Goal: Feedback & Contribution: Leave review/rating

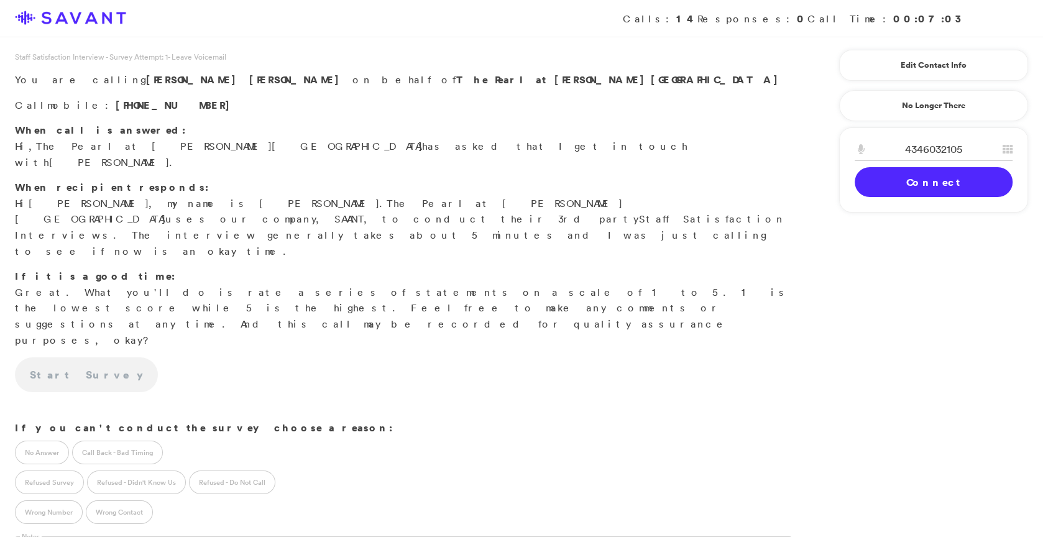
click at [863, 184] on link "Connect" at bounding box center [934, 182] width 158 height 30
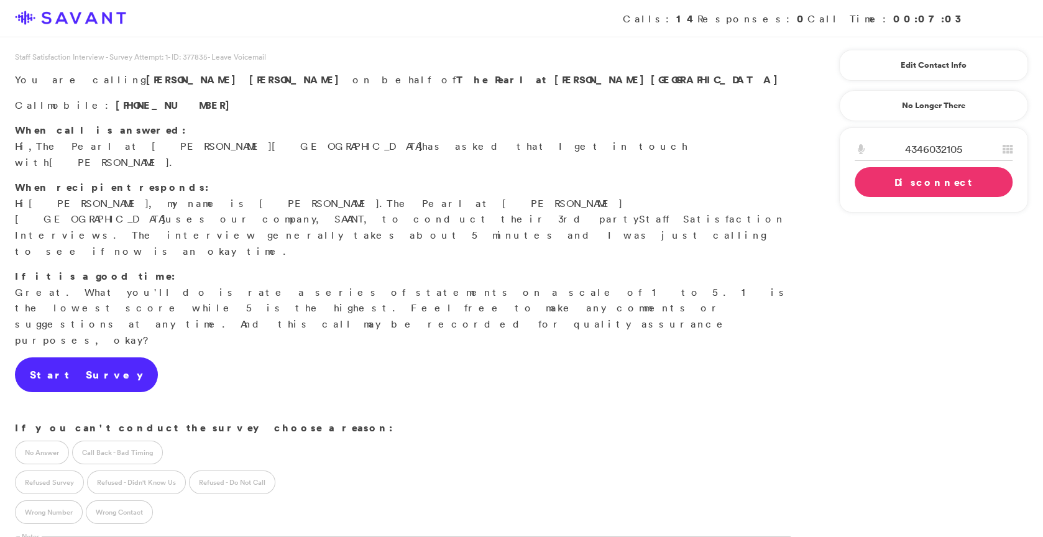
click at [85, 357] on link "Start Survey" at bounding box center [86, 374] width 143 height 35
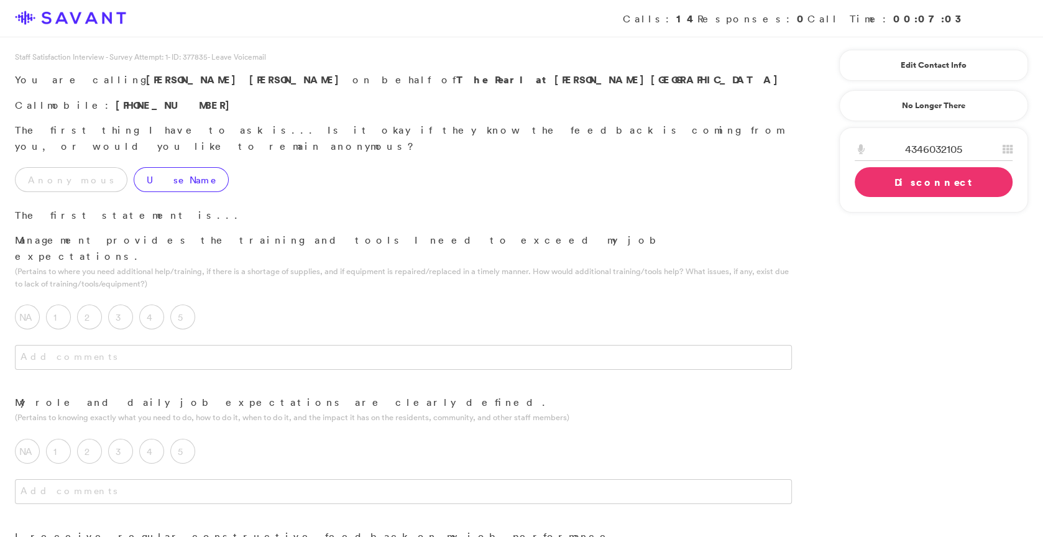
click at [142, 167] on label "Use Name" at bounding box center [181, 179] width 95 height 25
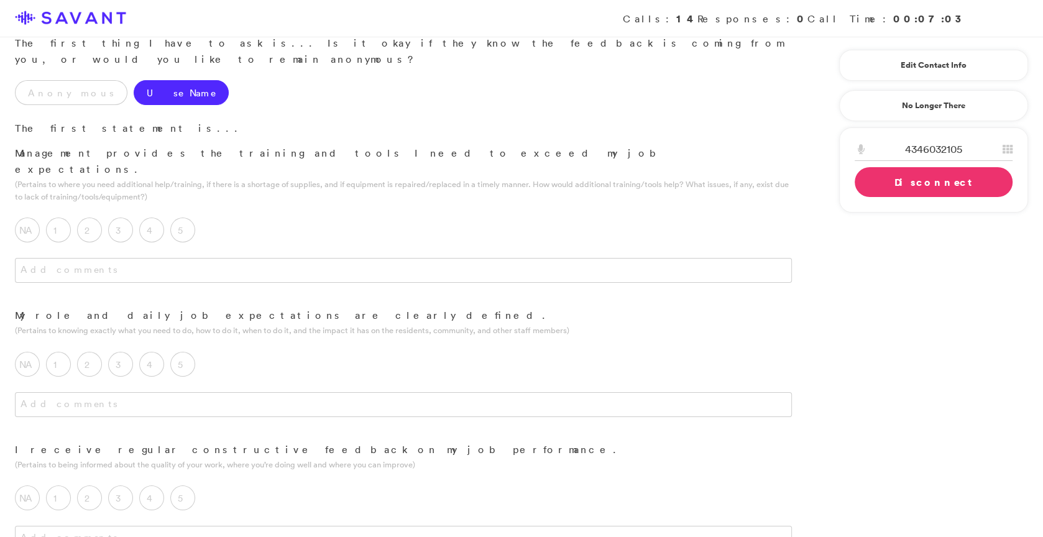
scroll to position [91, 0]
click at [193, 213] on label "5" at bounding box center [182, 225] width 25 height 25
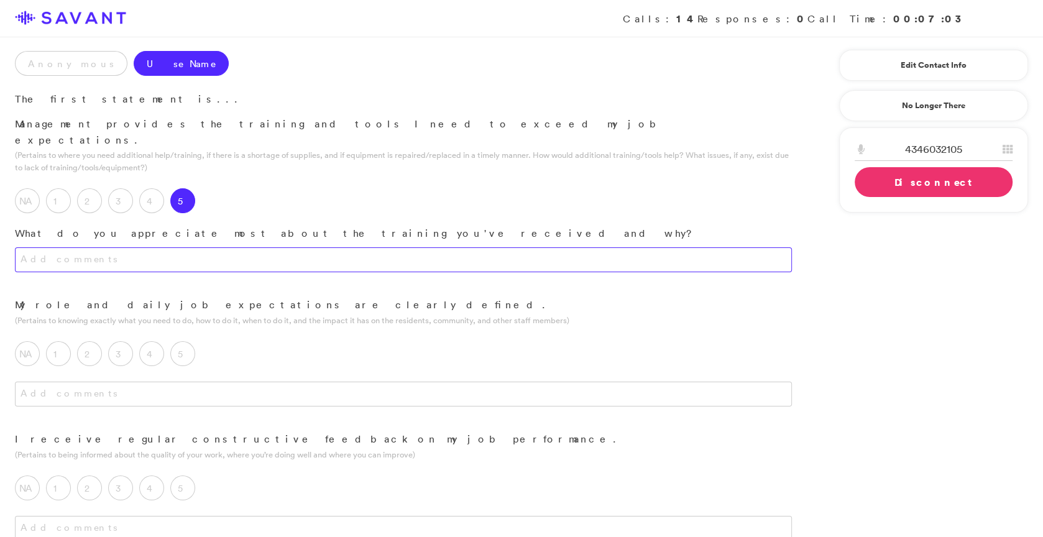
scroll to position [122, 0]
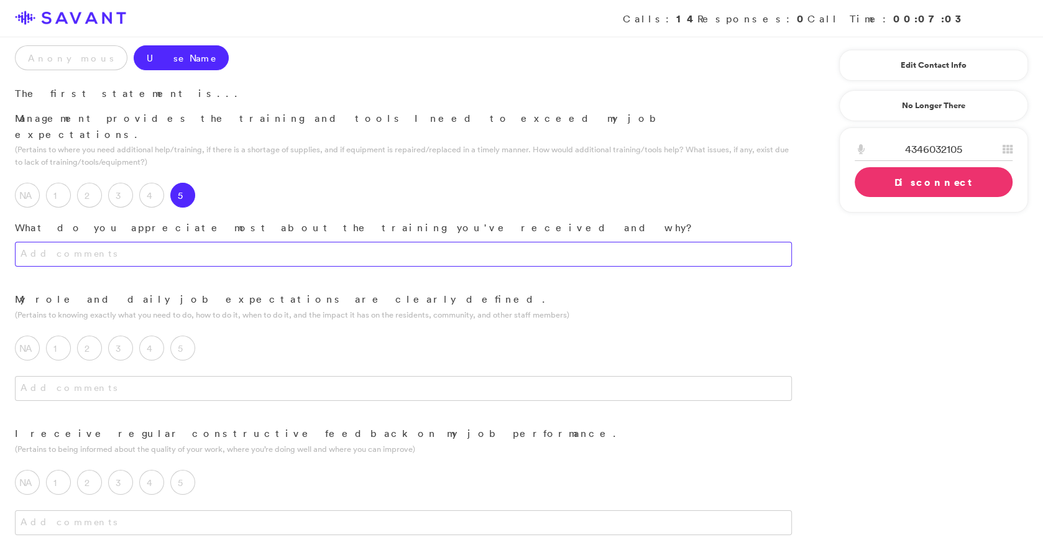
click at [241, 242] on textarea at bounding box center [403, 254] width 777 height 25
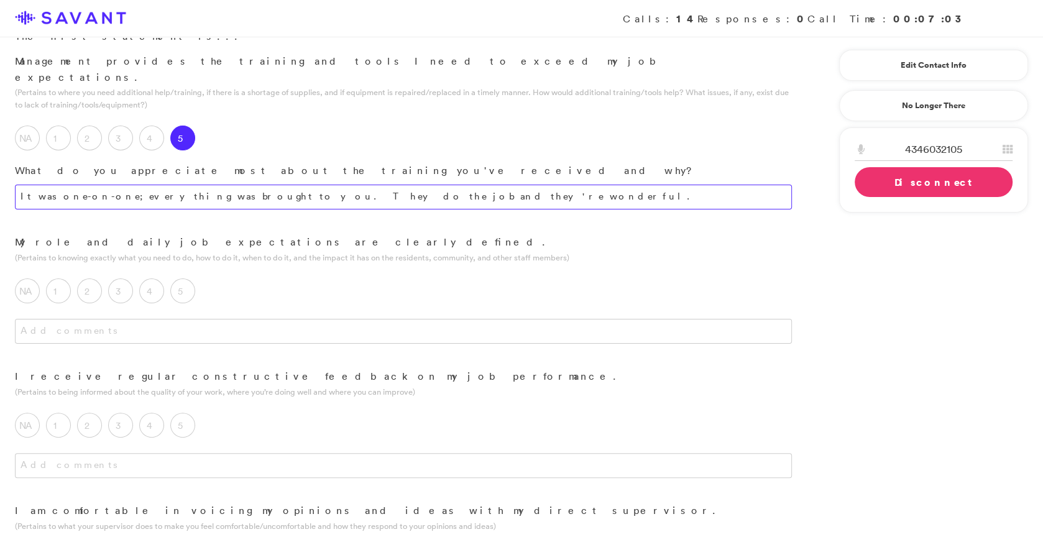
scroll to position [193, 0]
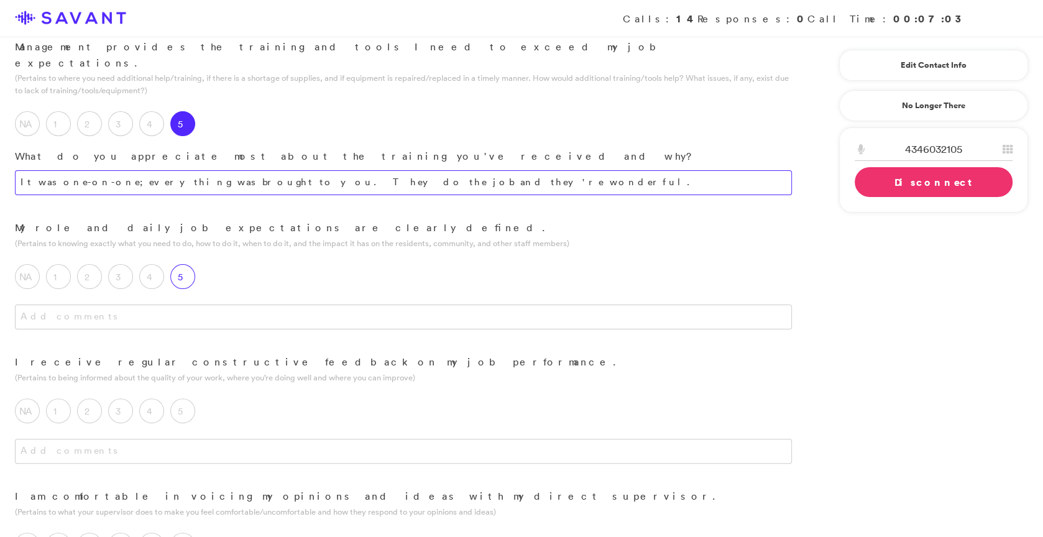
type textarea "It was one-on-one; everything was brought to you. They do the job and they're w…"
click at [188, 264] on label "5" at bounding box center [182, 276] width 25 height 25
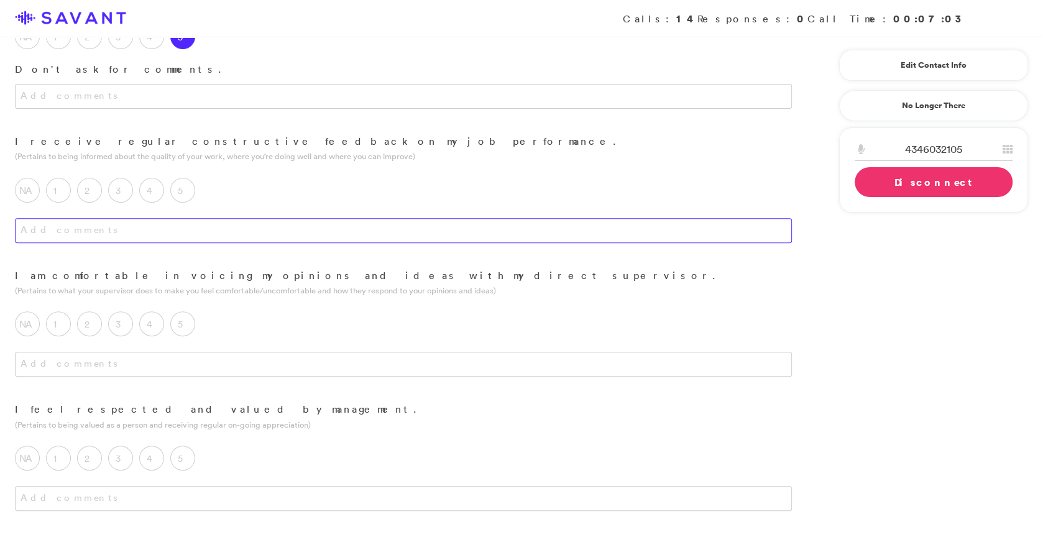
scroll to position [436, 0]
click at [187, 175] on label "5" at bounding box center [182, 187] width 25 height 25
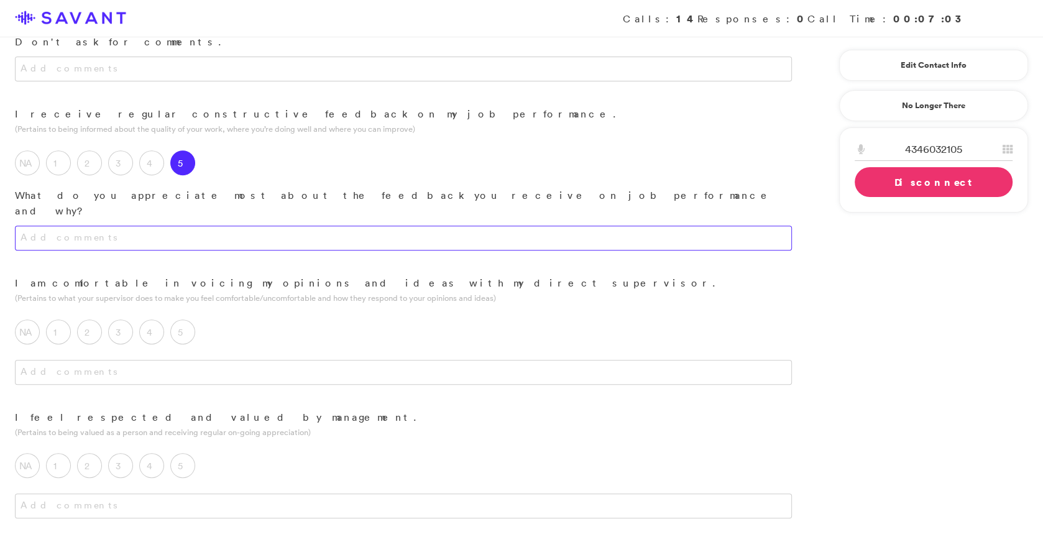
scroll to position [468, 0]
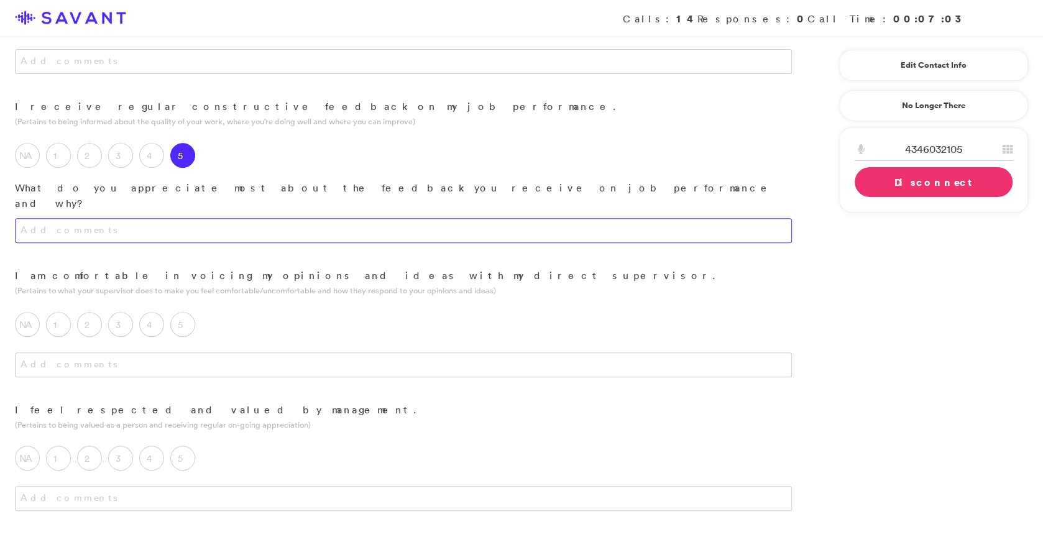
click at [253, 218] on textarea at bounding box center [403, 230] width 777 height 25
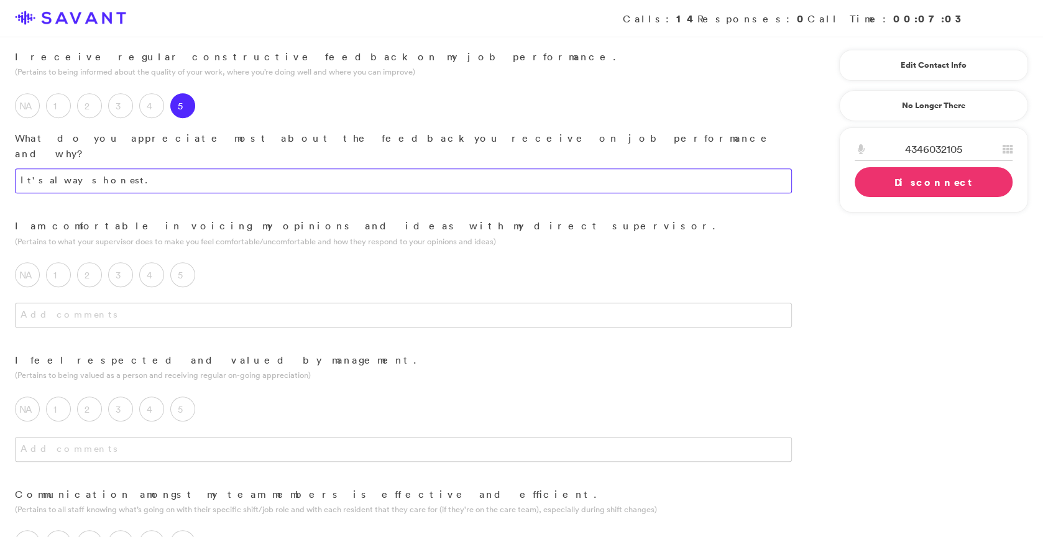
scroll to position [522, 0]
type textarea "It's always honest."
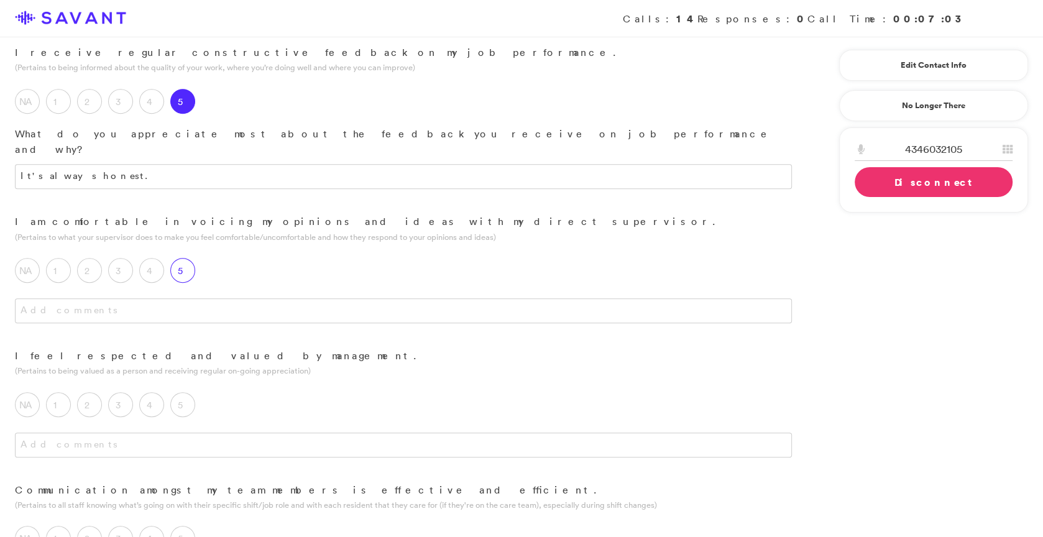
click at [190, 258] on label "5" at bounding box center [182, 270] width 25 height 25
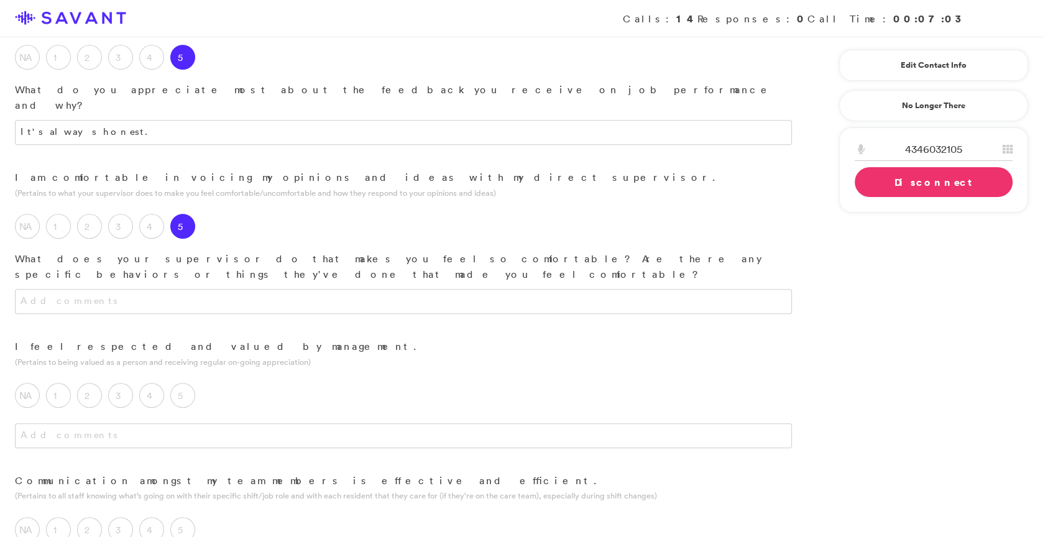
scroll to position [567, 0]
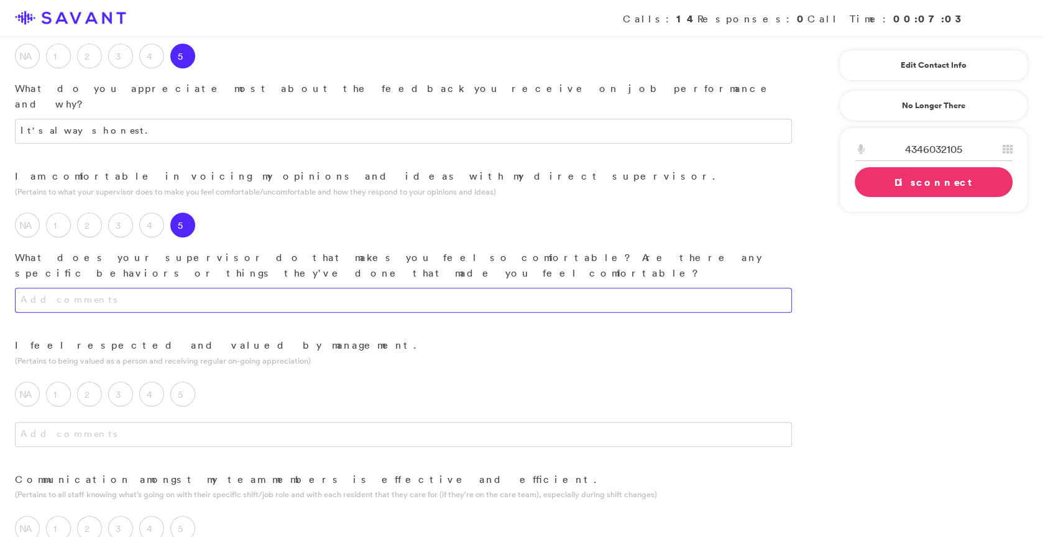
click at [247, 288] on textarea at bounding box center [403, 300] width 777 height 25
type textarea "Always have an open-door policy."
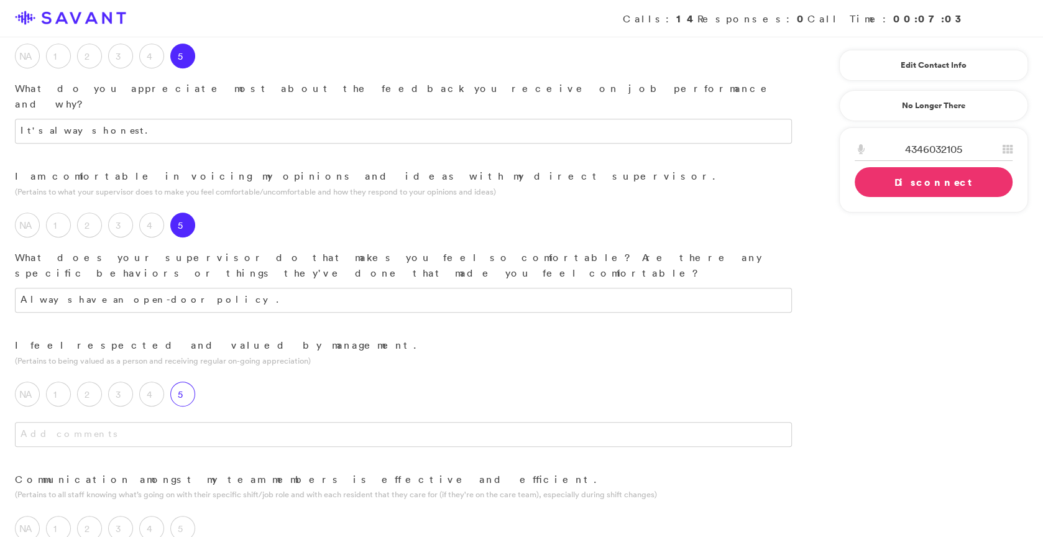
click at [187, 382] on label "5" at bounding box center [182, 394] width 25 height 25
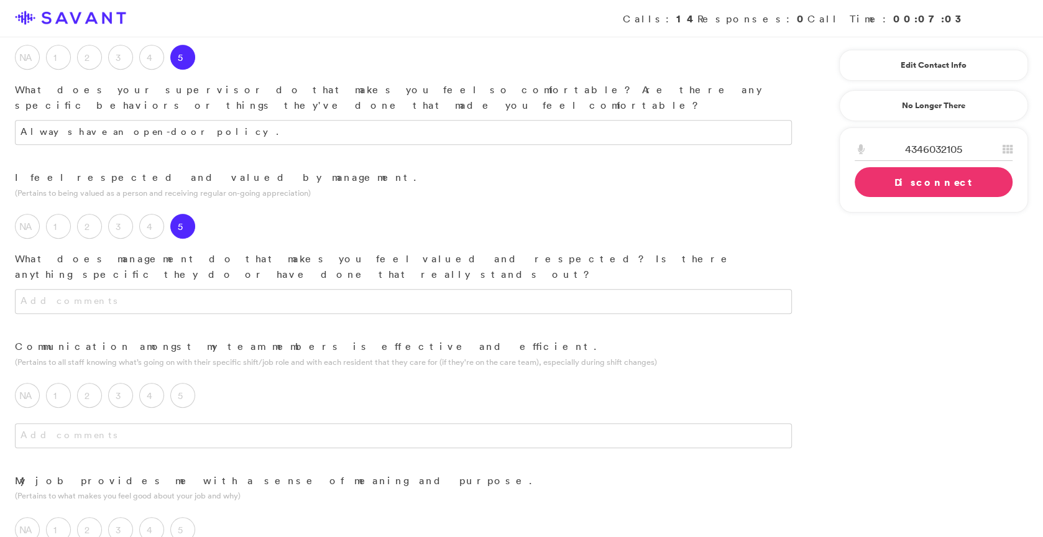
scroll to position [738, 0]
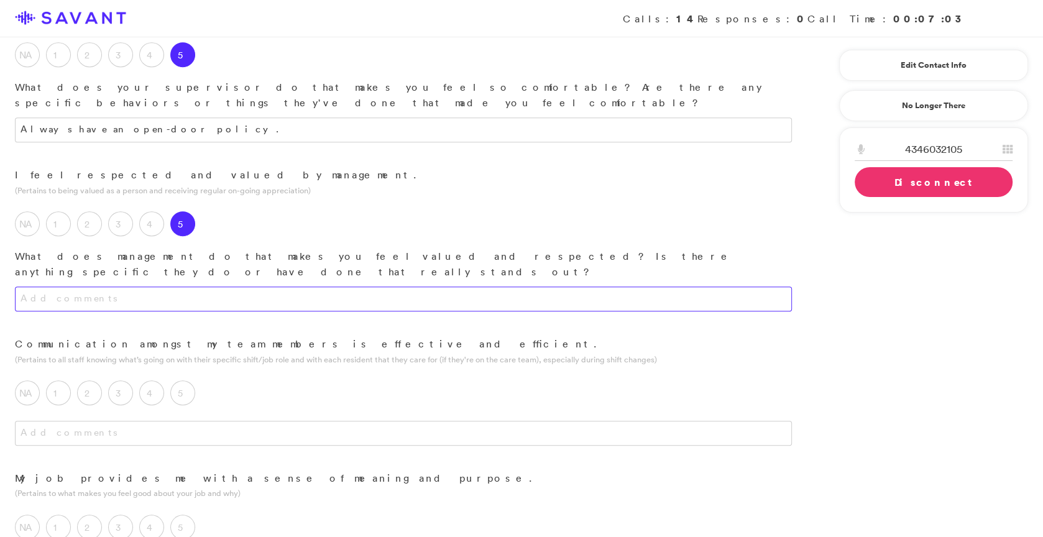
click at [224, 287] on textarea at bounding box center [403, 299] width 777 height 25
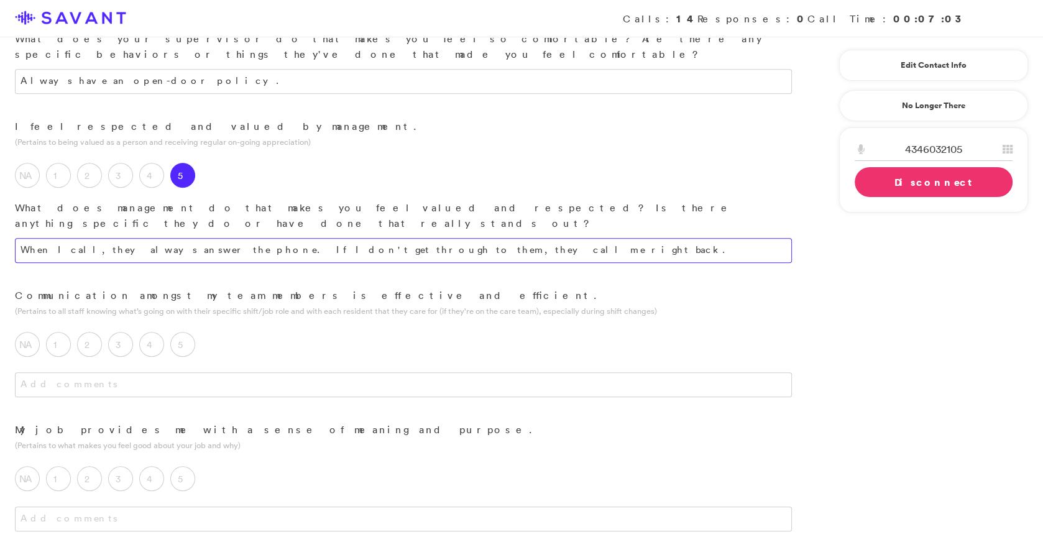
scroll to position [793, 0]
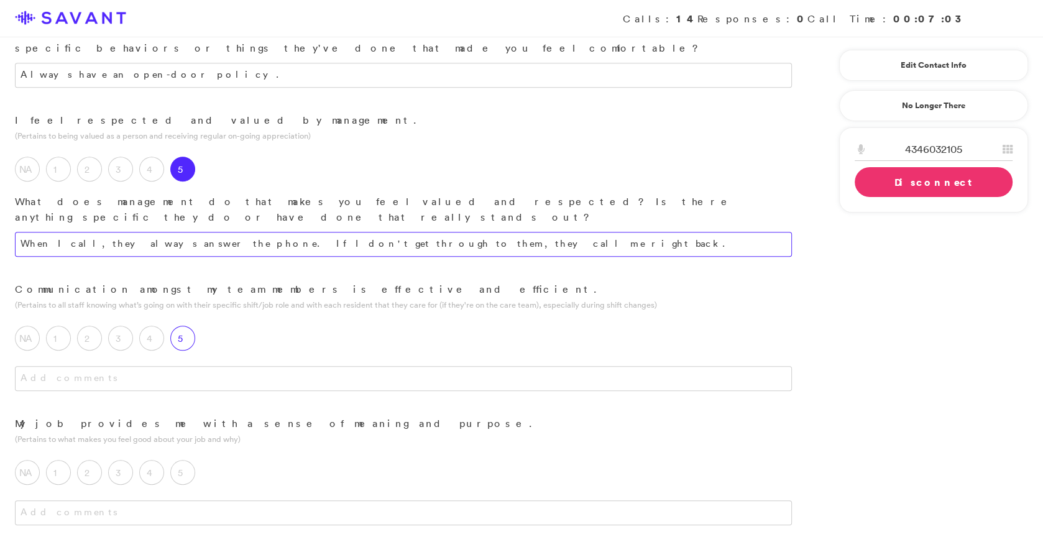
type textarea "When I call, they always answer the phone. If I don't get through to them, they…"
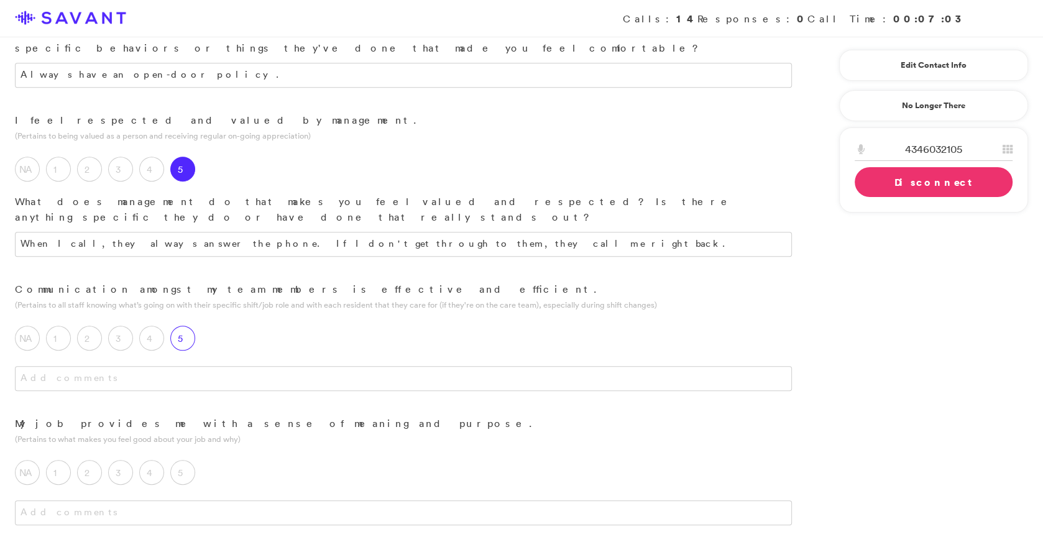
click at [183, 326] on label "5" at bounding box center [182, 338] width 25 height 25
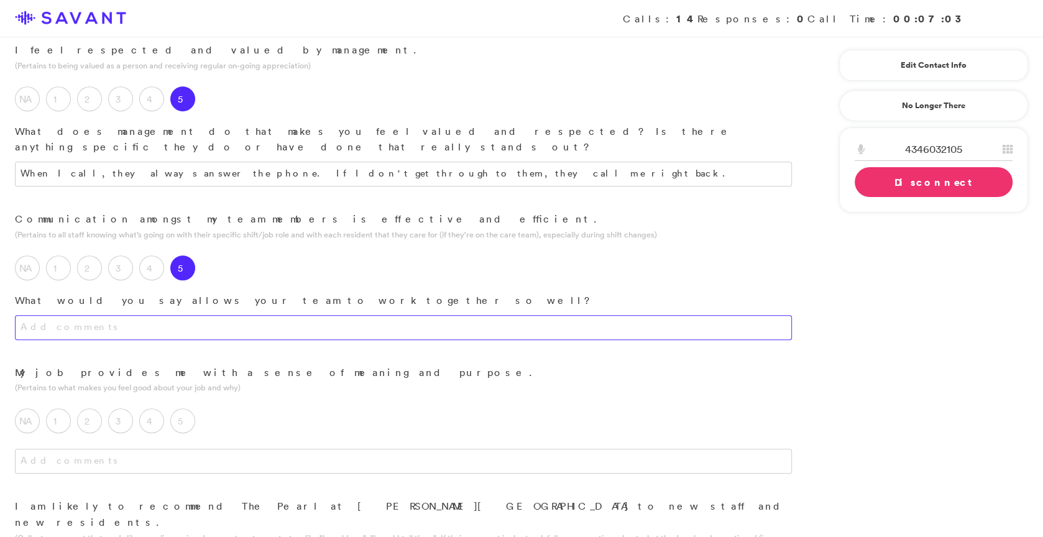
scroll to position [864, 0]
click at [283, 314] on textarea at bounding box center [403, 326] width 777 height 25
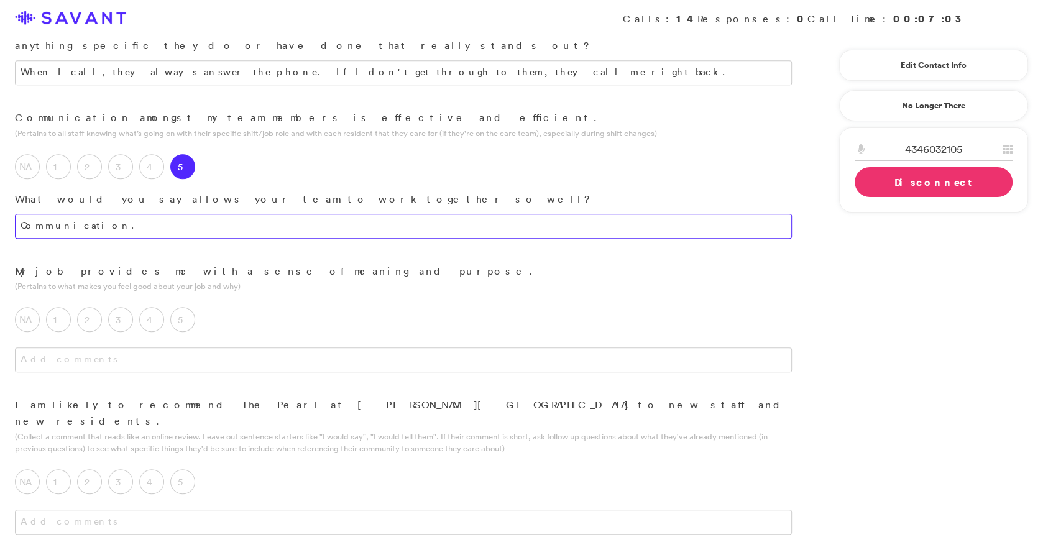
scroll to position [967, 0]
type textarea "Communication."
click at [168, 304] on div "4" at bounding box center [154, 319] width 31 height 31
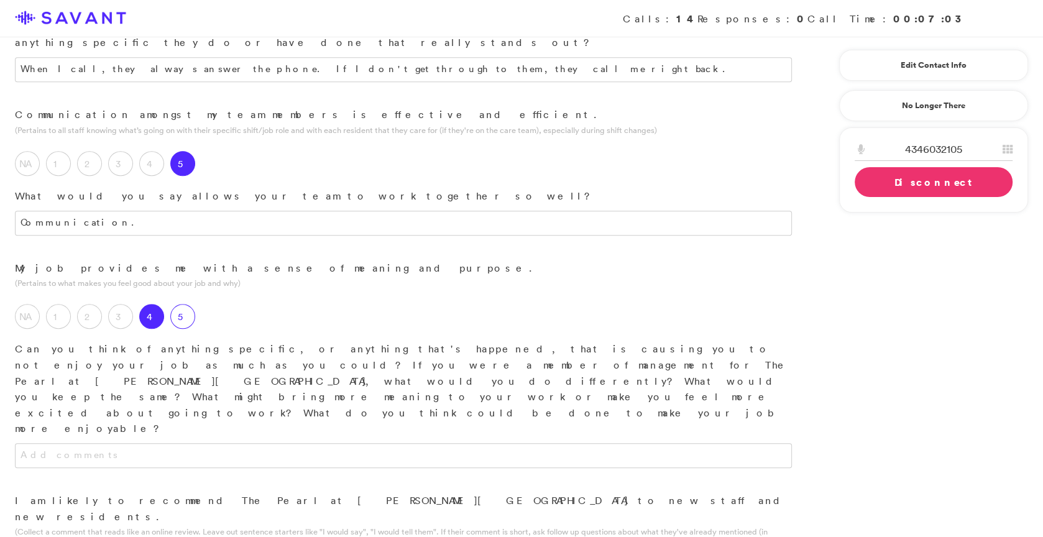
click at [186, 304] on label "5" at bounding box center [182, 316] width 25 height 25
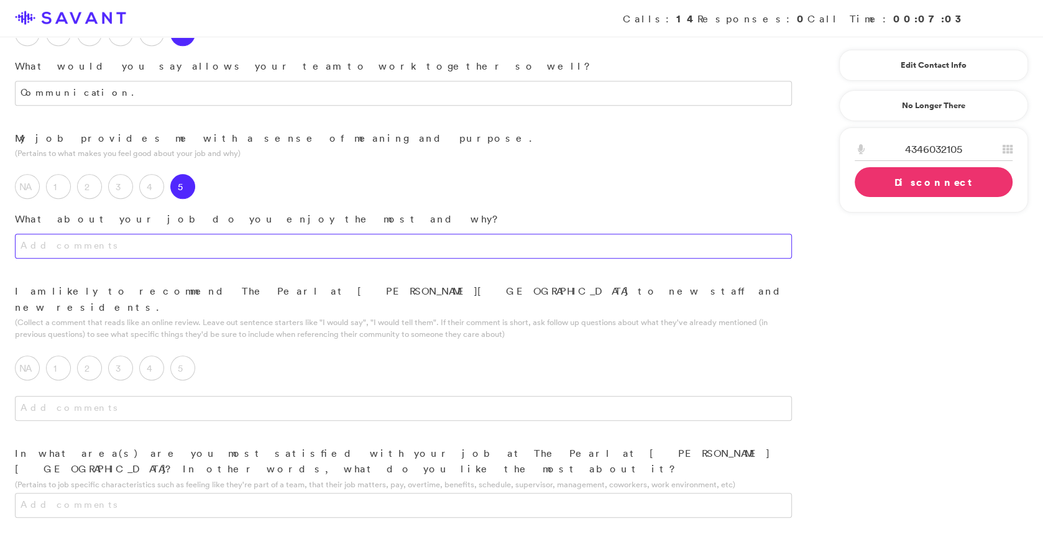
scroll to position [1098, 0]
click at [283, 233] on textarea at bounding box center [403, 245] width 777 height 25
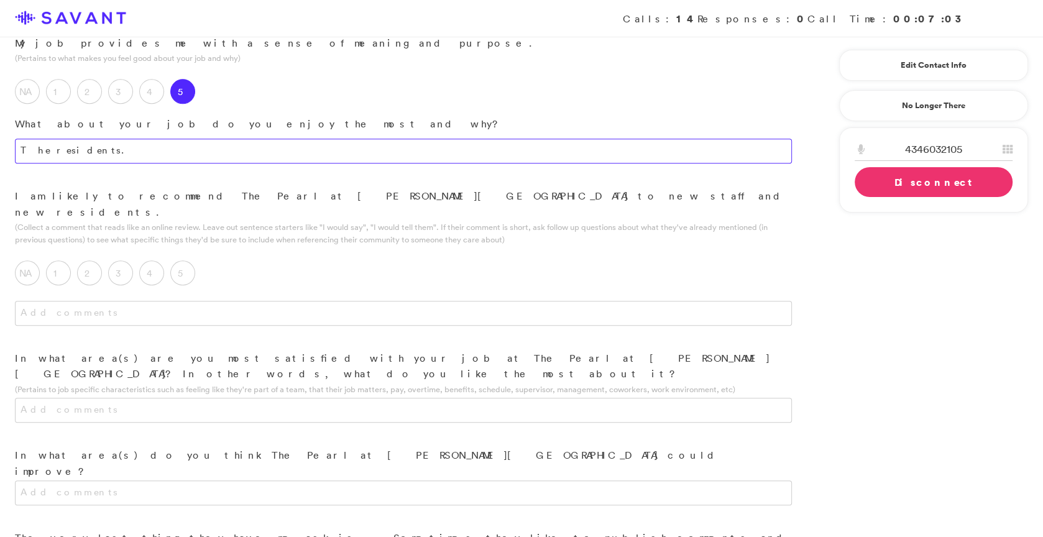
scroll to position [1193, 0]
type textarea "The residents."
click at [178, 259] on label "5" at bounding box center [182, 271] width 25 height 25
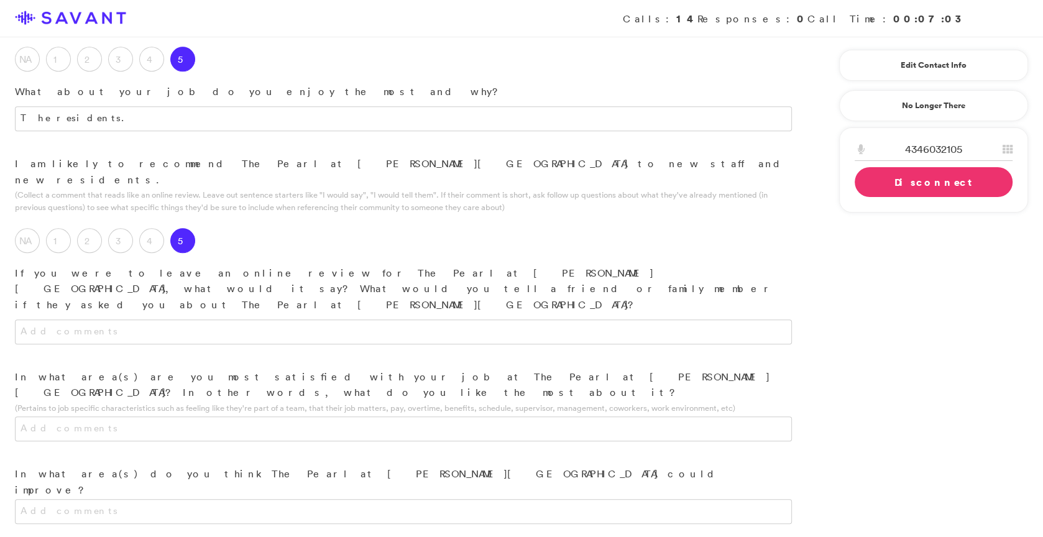
scroll to position [1229, 0]
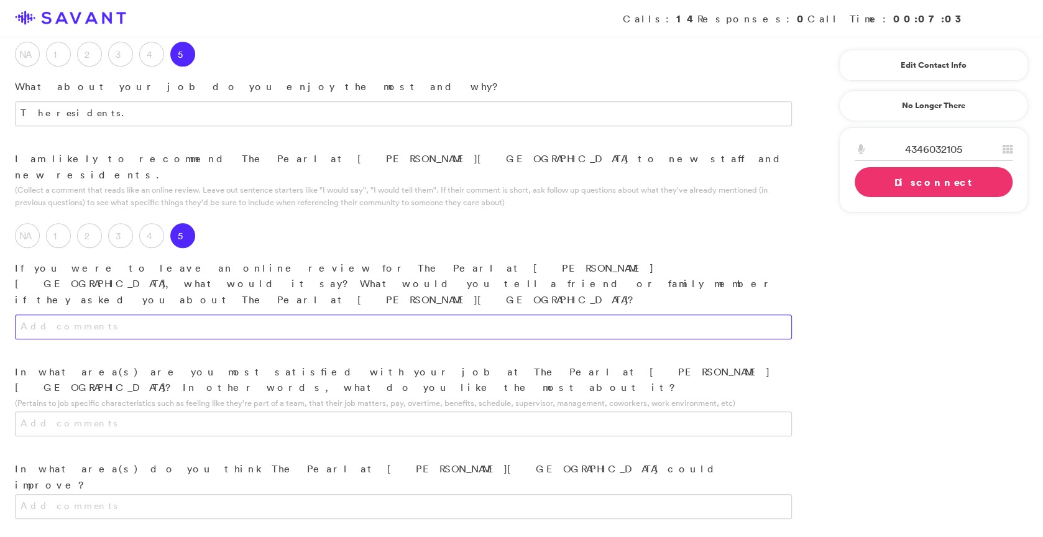
click at [250, 315] on textarea at bounding box center [403, 327] width 777 height 25
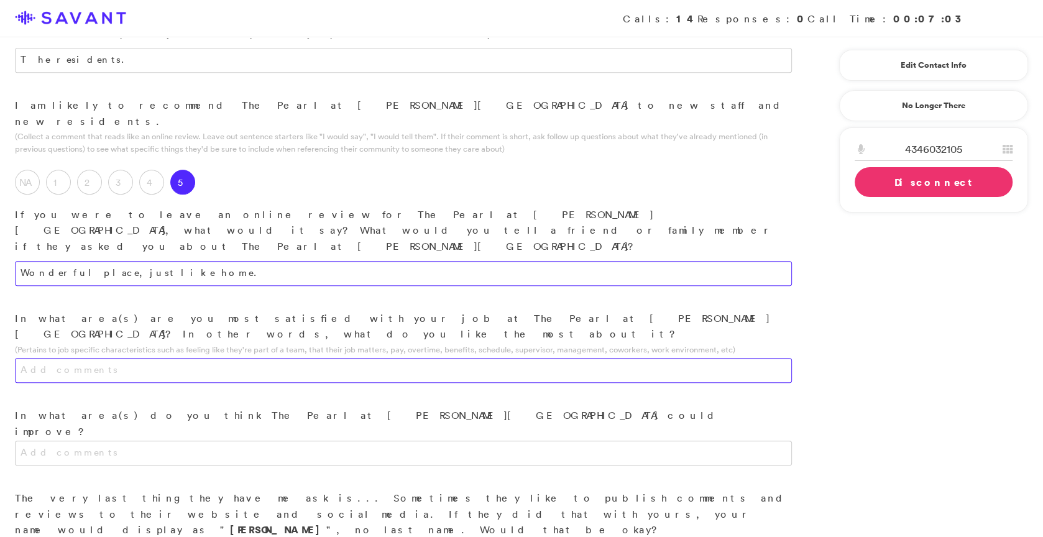
scroll to position [1325, 0]
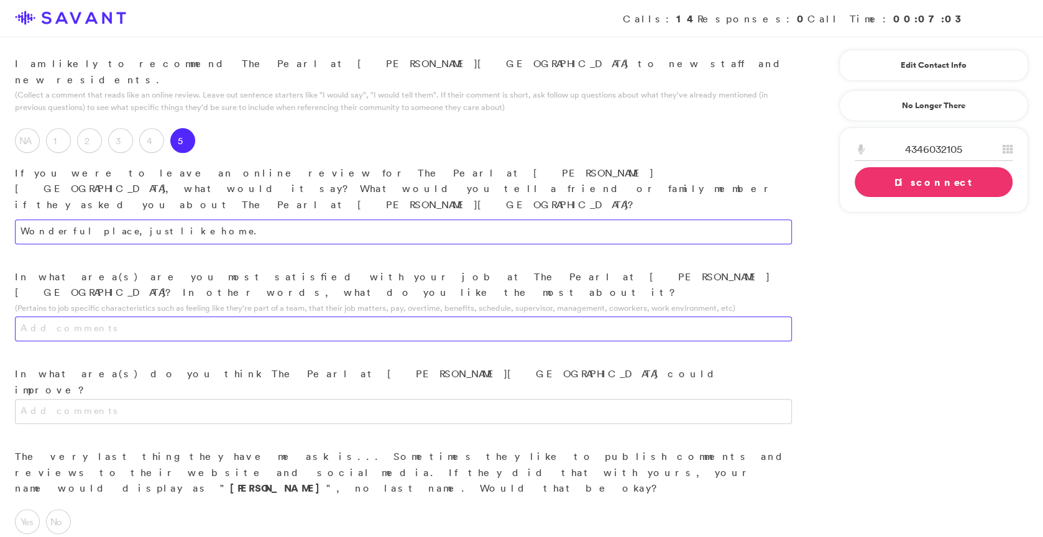
type textarea "Wonderful place, just like home."
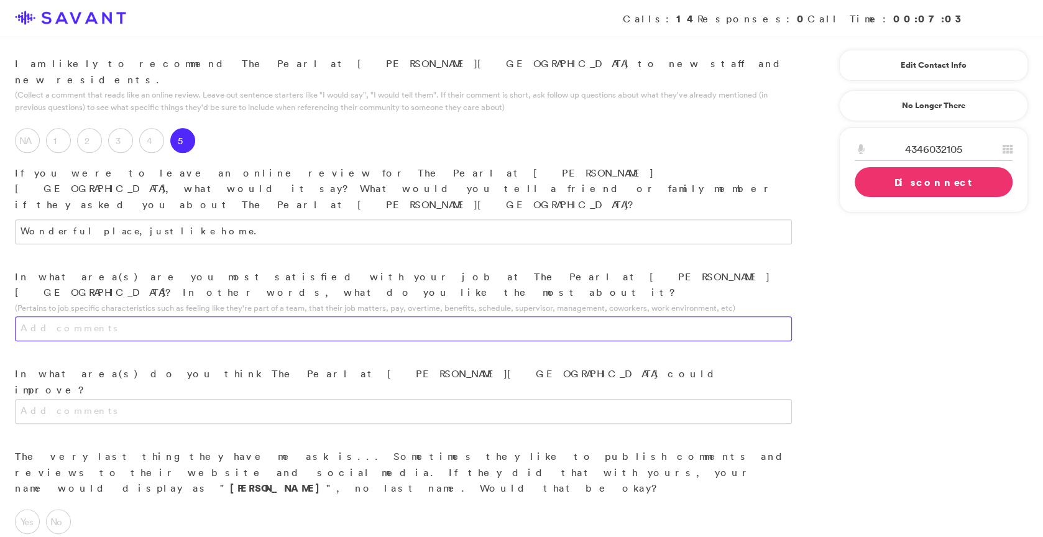
click at [333, 316] on textarea at bounding box center [403, 328] width 777 height 25
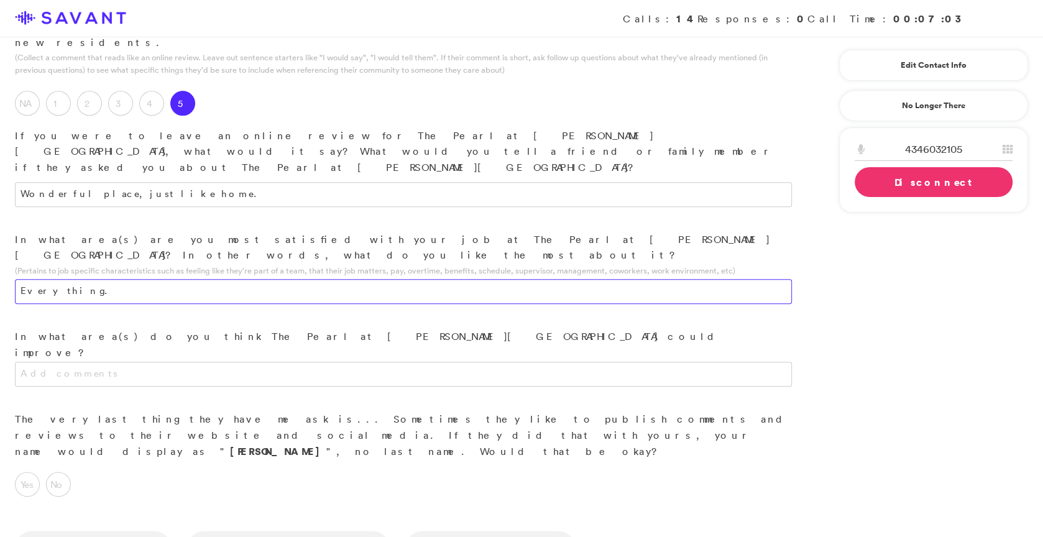
scroll to position [1376, 0]
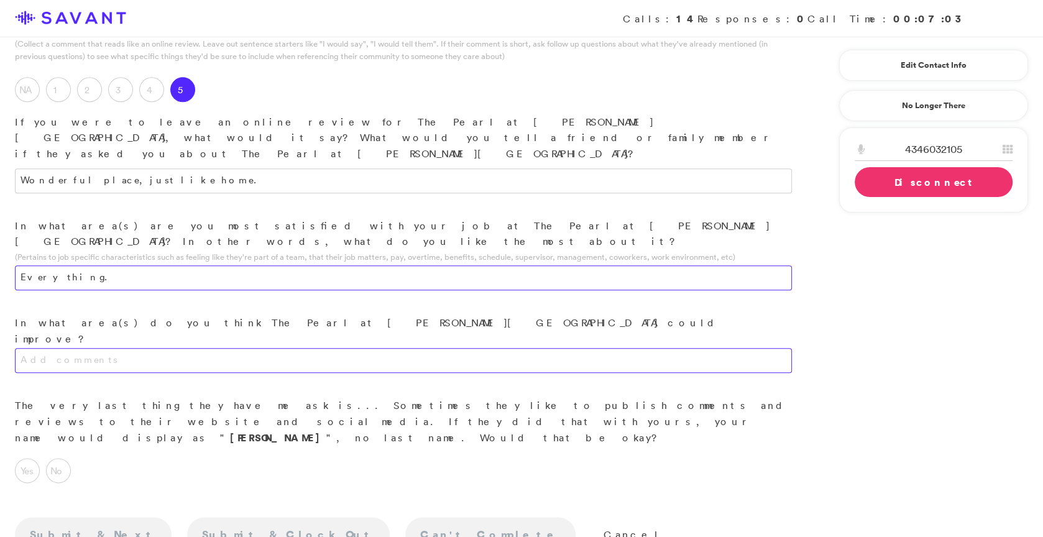
type textarea "Everything."
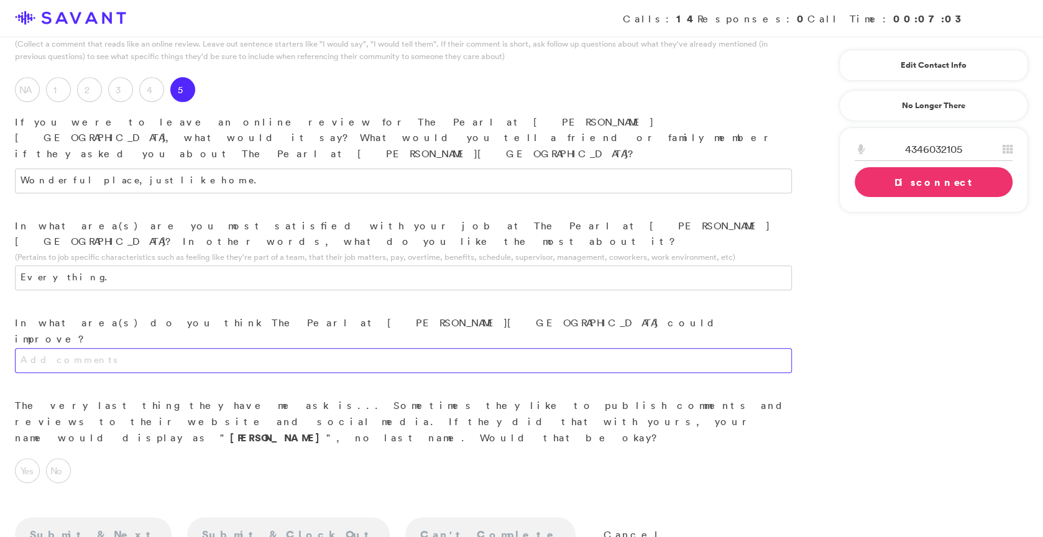
click at [321, 348] on textarea at bounding box center [403, 360] width 777 height 25
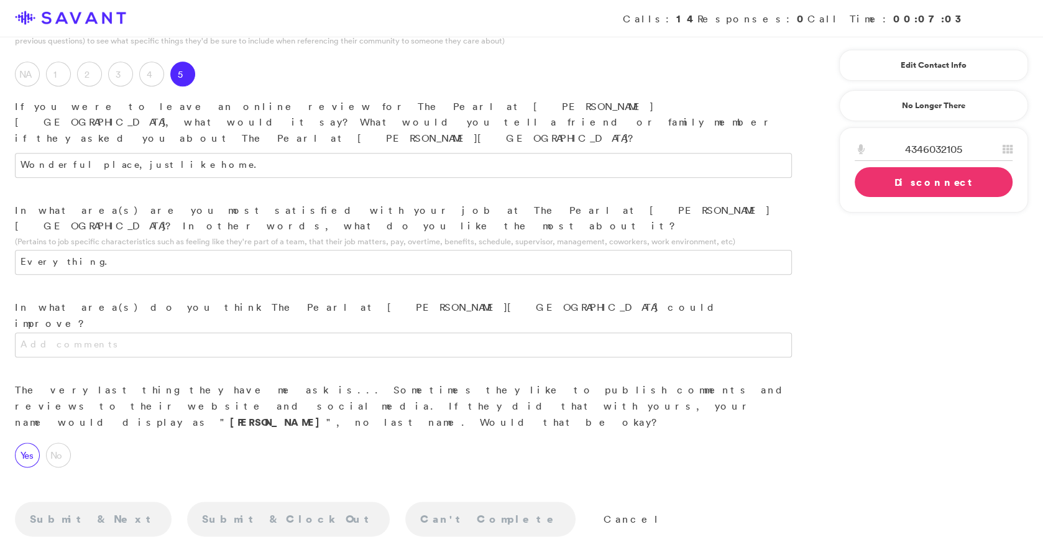
click at [29, 443] on label "Yes" at bounding box center [27, 455] width 25 height 25
click at [871, 181] on link "Disconnect" at bounding box center [934, 182] width 158 height 30
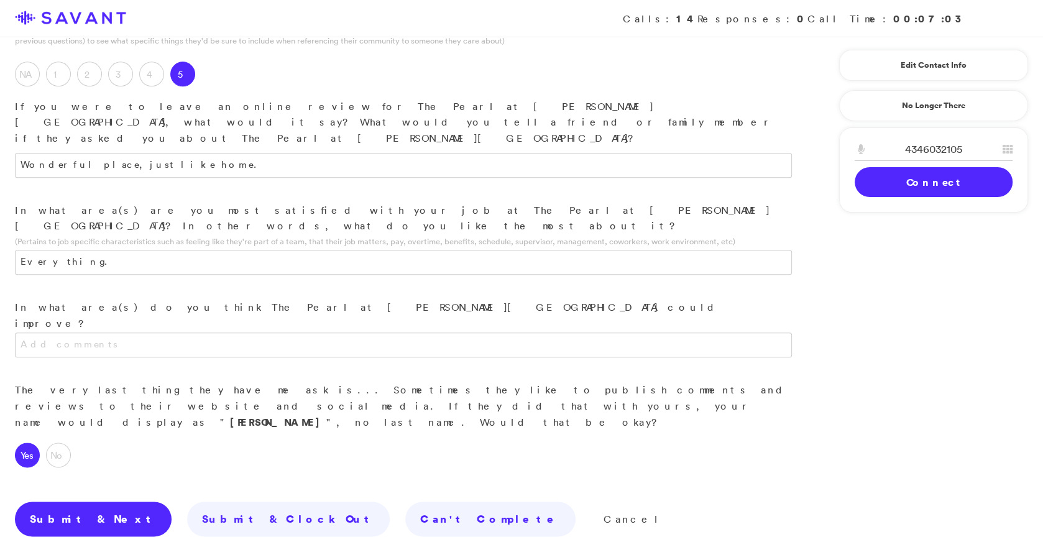
click at [63, 502] on link "Submit & Next" at bounding box center [93, 519] width 157 height 35
